Goal: Find specific page/section: Find specific page/section

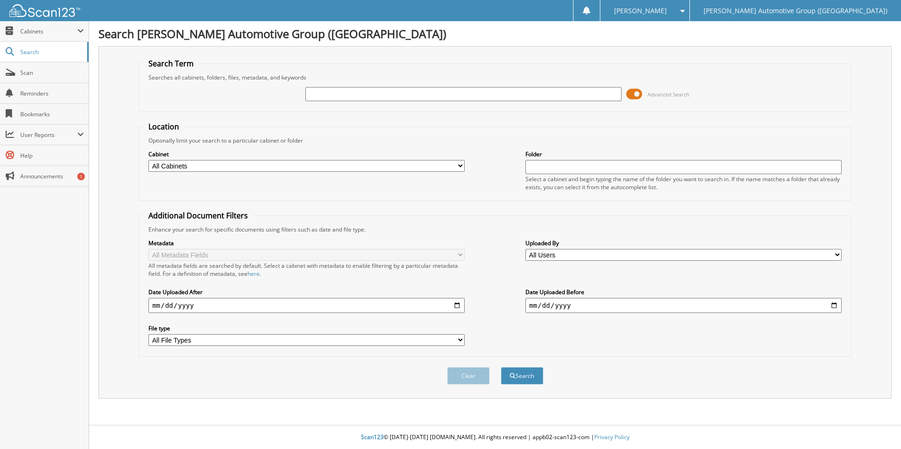
click at [631, 95] on span at bounding box center [634, 94] width 16 height 14
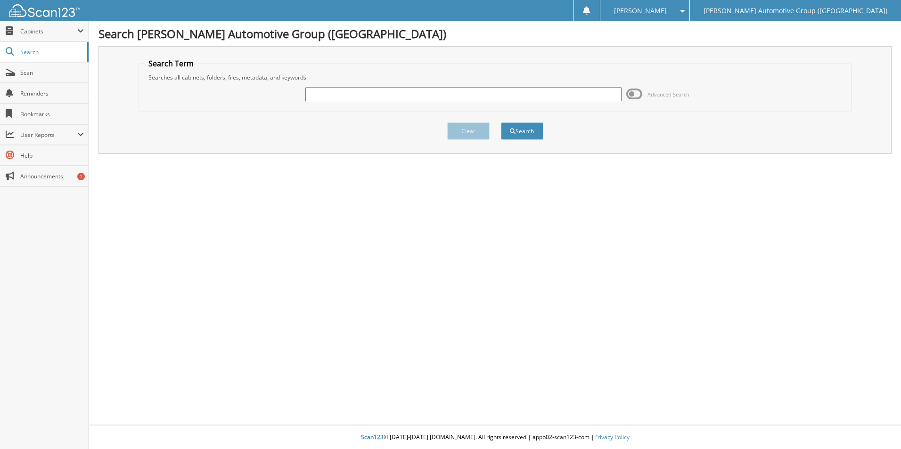
click at [587, 98] on input "text" at bounding box center [463, 94] width 316 height 14
type input "462569"
click at [501, 122] on button "Search" at bounding box center [522, 130] width 42 height 17
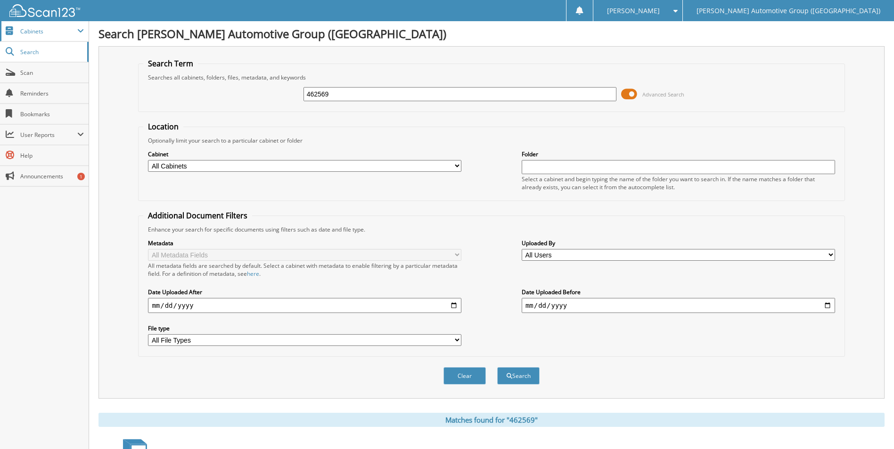
click at [42, 31] on span "Cabinets" at bounding box center [48, 31] width 57 height 8
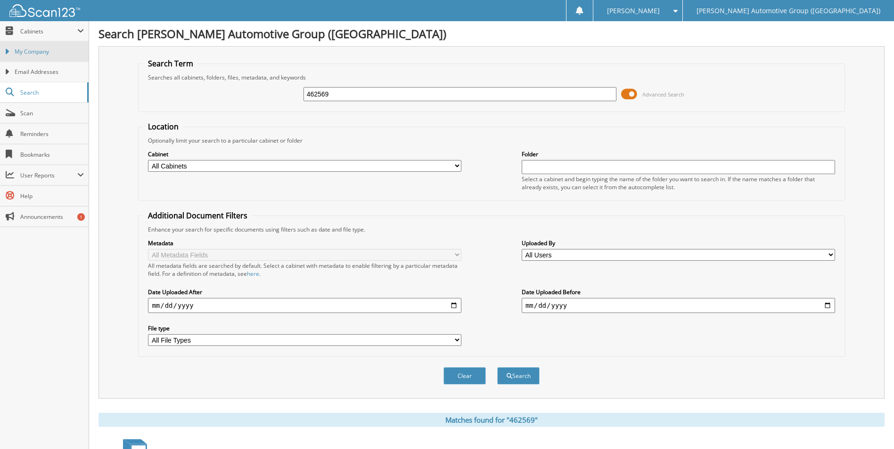
click at [41, 58] on link "My Company" at bounding box center [44, 51] width 89 height 20
